Goal: Task Accomplishment & Management: Complete application form

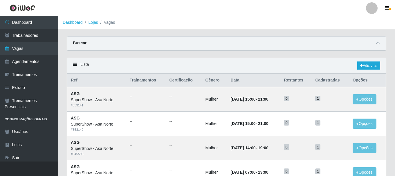
scroll to position [29, 0]
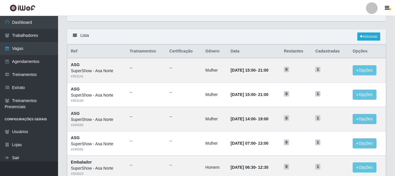
click at [147, 27] on div "Carregando... Buscar Início em Término em Função [Selecione...] ASG ASG + ASG +…" at bounding box center [226, 17] width 328 height 21
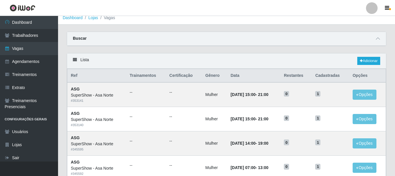
scroll to position [0, 0]
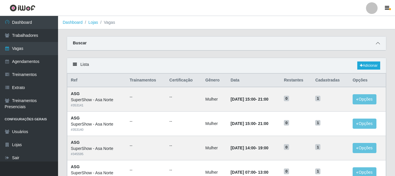
click at [378, 45] on icon at bounding box center [378, 43] width 4 height 4
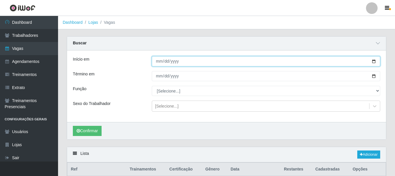
click at [374, 61] on input "Início em" at bounding box center [266, 61] width 228 height 10
type input "[DATE]"
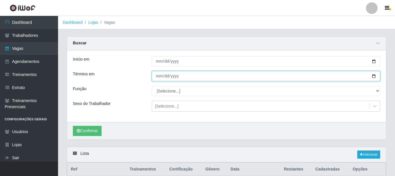
click at [374, 77] on input "Término em" at bounding box center [266, 76] width 228 height 10
type input "[DATE]"
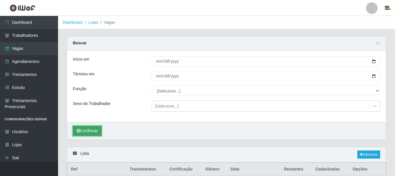
click at [97, 129] on button "Confirmar" at bounding box center [87, 131] width 29 height 10
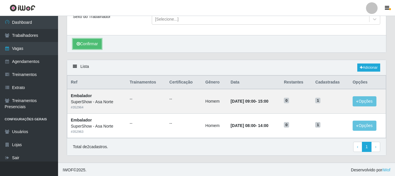
scroll to position [88, 0]
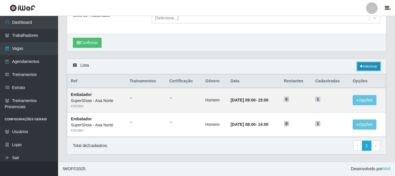
click at [369, 68] on link "Adicionar" at bounding box center [368, 66] width 23 height 8
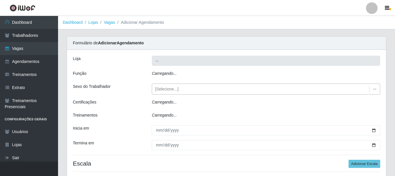
type input "SuperShow - Asa Norte"
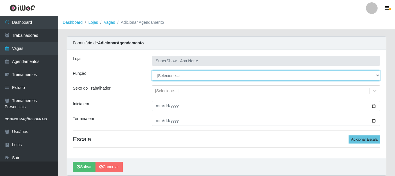
click at [177, 74] on select "[Selecione...] ASG ASG + ASG ++ Auxiliar de Depósito Auxiliar de Depósito + Aux…" at bounding box center [266, 75] width 228 height 10
select select "1"
click at [152, 70] on select "[Selecione...] ASG ASG + ASG ++ Auxiliar de Depósito Auxiliar de Depósito + Aux…" at bounding box center [266, 75] width 228 height 10
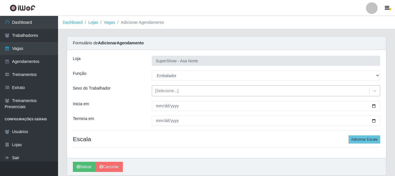
click at [174, 92] on div "[Selecione...]" at bounding box center [166, 91] width 23 height 6
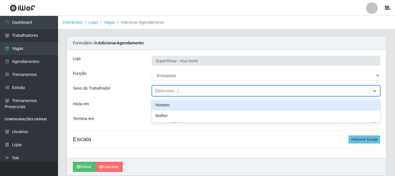
click at [169, 104] on div "Homem" at bounding box center [266, 105] width 228 height 11
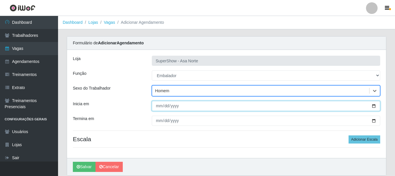
click at [159, 106] on input "Inicia em" at bounding box center [266, 106] width 228 height 10
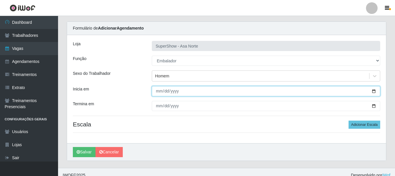
scroll to position [21, 0]
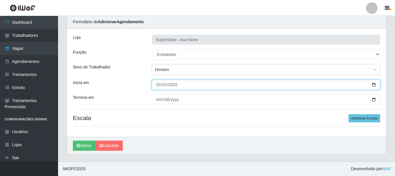
type input "[DATE]"
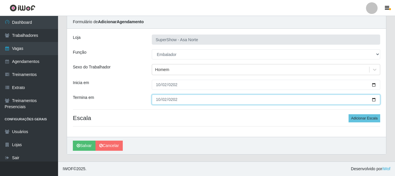
type input "[DATE]"
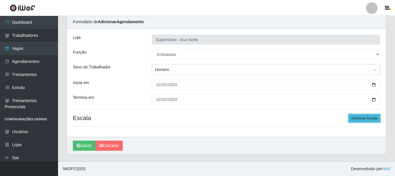
click at [377, 118] on button "Adicionar Escala" at bounding box center [364, 118] width 32 height 8
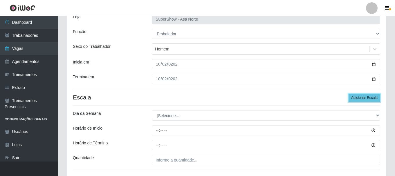
scroll to position [50, 0]
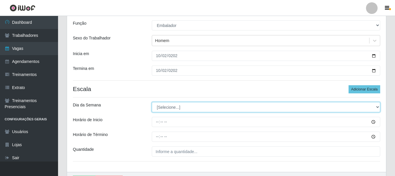
click at [175, 107] on select "[Selecione...] Segunda Terça Quarta Quinta Sexta Sábado Domingo" at bounding box center [266, 107] width 228 height 10
select select "4"
click at [152, 102] on select "[Selecione...] Segunda Terça Quarta Quinta Sexta Sábado Domingo" at bounding box center [266, 107] width 228 height 10
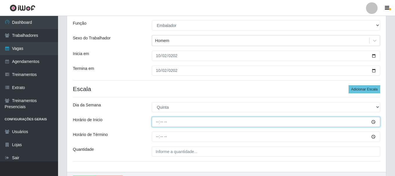
drag, startPoint x: 158, startPoint y: 121, endPoint x: 159, endPoint y: 130, distance: 8.4
click at [158, 122] on input "Horário de Inicio" at bounding box center [266, 122] width 228 height 10
type input "09:00"
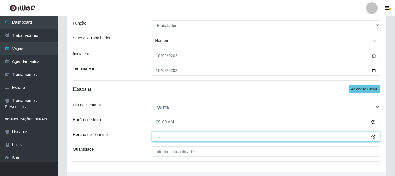
type input "15:00"
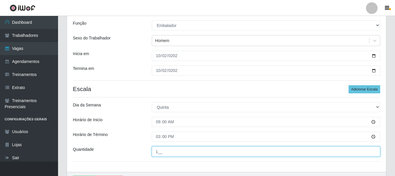
type input "1__"
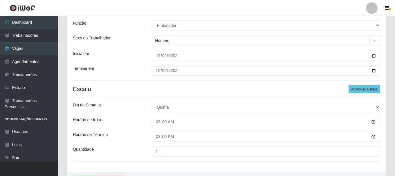
click at [141, 135] on div "Horário de Término" at bounding box center [107, 137] width 79 height 10
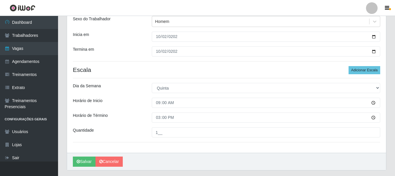
scroll to position [79, 0]
